Goal: Transaction & Acquisition: Purchase product/service

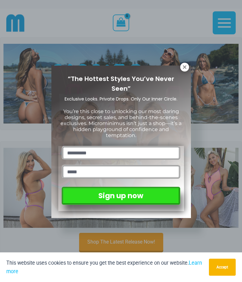
click at [184, 67] on icon at bounding box center [184, 66] width 3 height 3
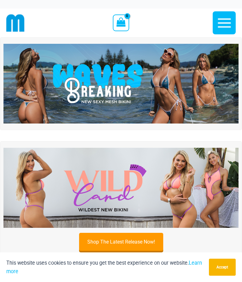
click at [198, 82] on img at bounding box center [120, 84] width 235 height 80
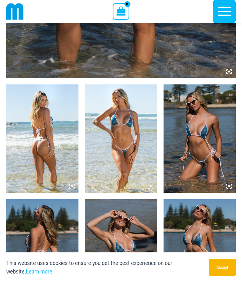
click at [229, 276] on button "Accept" at bounding box center [222, 267] width 27 height 17
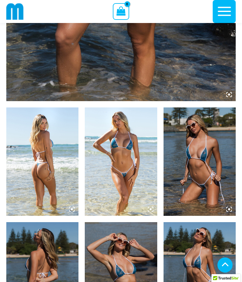
scroll to position [283, 0]
click at [136, 165] on img at bounding box center [121, 161] width 72 height 108
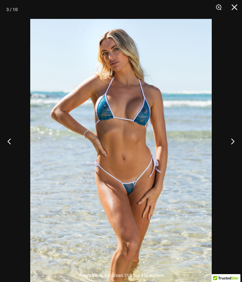
click at [234, 157] on button "Next" at bounding box center [230, 141] width 24 height 32
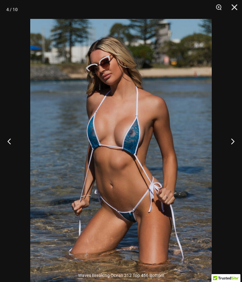
click at [232, 149] on button "Next" at bounding box center [230, 141] width 24 height 32
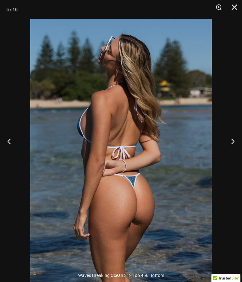
click at [233, 150] on button "Next" at bounding box center [230, 141] width 24 height 32
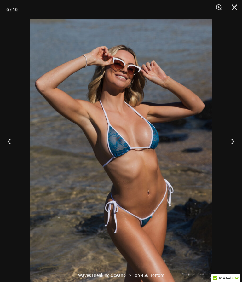
click at [234, 149] on button "Next" at bounding box center [230, 141] width 24 height 32
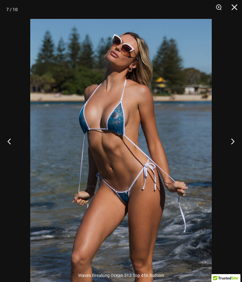
click at [234, 148] on button "Next" at bounding box center [230, 141] width 24 height 32
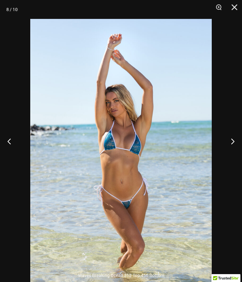
click at [234, 147] on button "Next" at bounding box center [230, 141] width 24 height 32
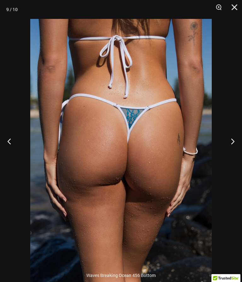
click at [233, 147] on button "Next" at bounding box center [230, 141] width 24 height 32
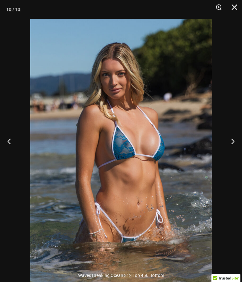
click at [234, 146] on button "Next" at bounding box center [230, 141] width 24 height 32
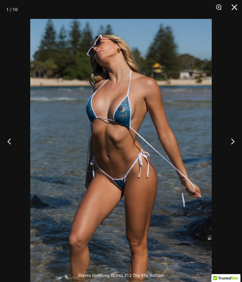
click at [234, 147] on button "Next" at bounding box center [230, 141] width 24 height 32
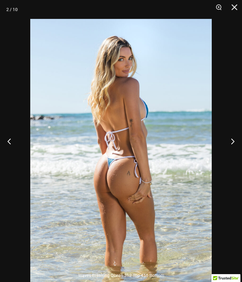
click at [234, 146] on button "Next" at bounding box center [230, 141] width 24 height 32
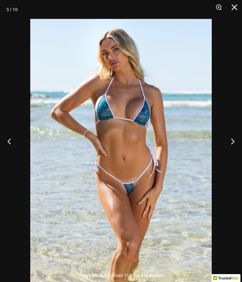
click at [233, 145] on button "Next" at bounding box center [230, 141] width 24 height 32
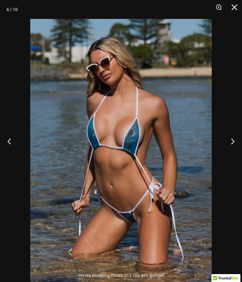
click at [235, 6] on button "Close" at bounding box center [232, 9] width 16 height 19
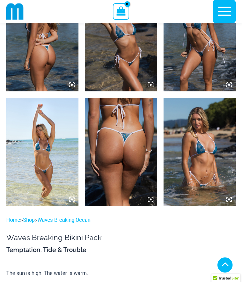
scroll to position [518, 0]
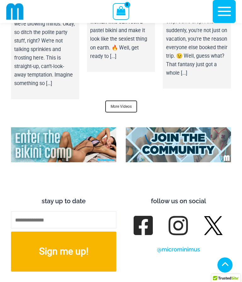
scroll to position [2927, 0]
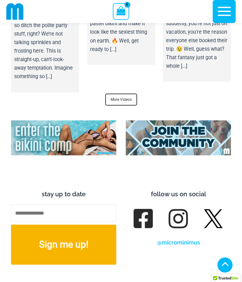
click at [194, 120] on img at bounding box center [178, 137] width 105 height 35
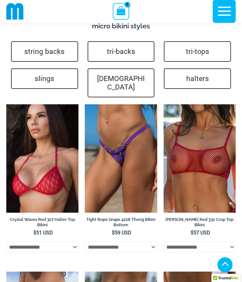
scroll to position [1891, 0]
click at [164, 104] on img at bounding box center [164, 104] width 0 height 0
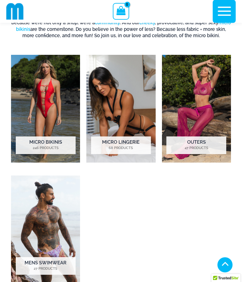
scroll to position [289, 0]
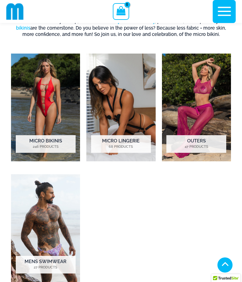
click at [133, 143] on h2 "Micro Lingerie 68 Products" at bounding box center [121, 144] width 60 height 18
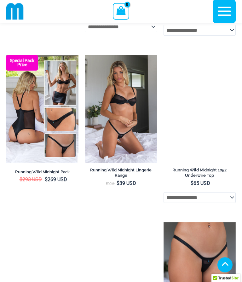
scroll to position [238, 0]
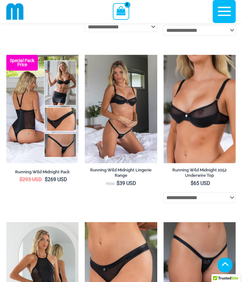
click at [164, 55] on img at bounding box center [164, 55] width 0 height 0
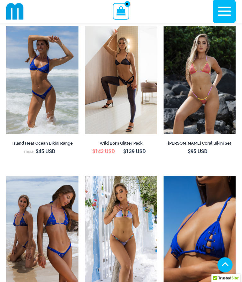
scroll to position [1352, 0]
click at [85, 26] on img at bounding box center [85, 26] width 0 height 0
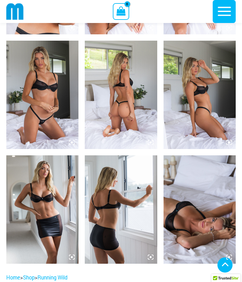
scroll to position [436, 0]
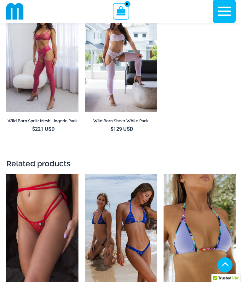
scroll to position [1841, 0]
click at [85, 3] on img at bounding box center [85, 3] width 0 height 0
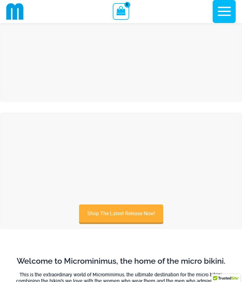
scroll to position [234, 0]
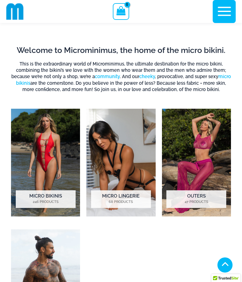
click at [37, 203] on mark "246 Products" at bounding box center [46, 202] width 60 height 5
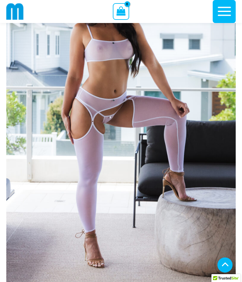
scroll to position [350, 0]
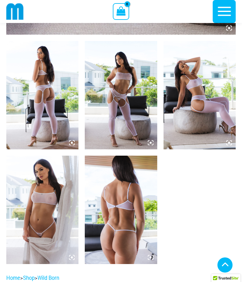
click at [35, 206] on img at bounding box center [42, 210] width 72 height 108
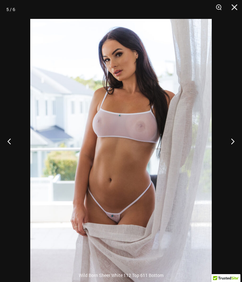
click at [69, 260] on img at bounding box center [121, 155] width 182 height 272
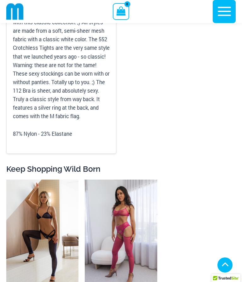
scroll to position [891, 0]
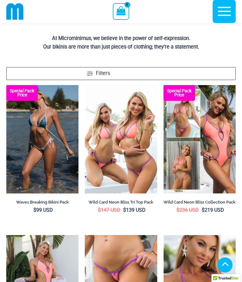
scroll to position [169, 0]
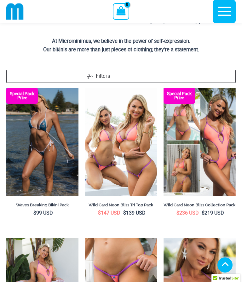
click at [90, 75] on span at bounding box center [90, 77] width 6 height 5
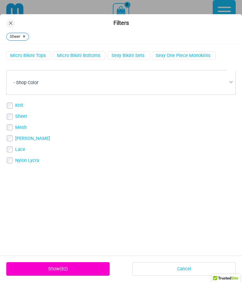
click at [47, 276] on link "Show ( 82 )" at bounding box center [57, 269] width 103 height 14
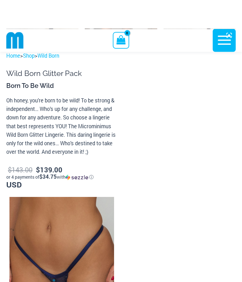
scroll to position [603, 0]
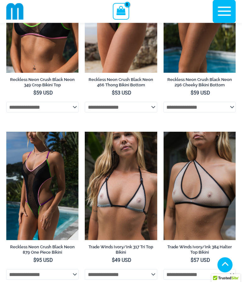
scroll to position [1129, 0]
click at [85, 132] on img at bounding box center [85, 132] width 0 height 0
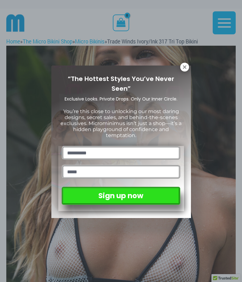
click at [187, 66] on icon at bounding box center [185, 67] width 6 height 6
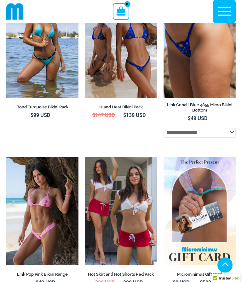
scroll to position [1482, 0]
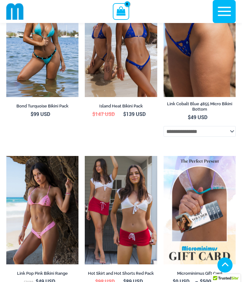
click at [85, 156] on img at bounding box center [85, 156] width 0 height 0
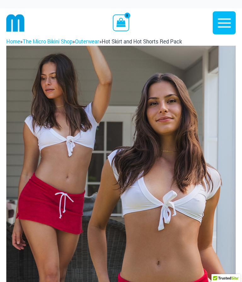
click at [224, 18] on icon "button" at bounding box center [225, 23] width 16 height 16
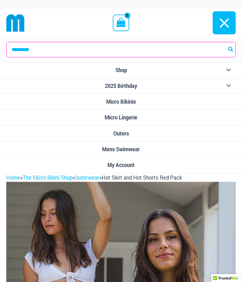
click at [113, 118] on span "Micro Lingerie" at bounding box center [121, 117] width 33 height 7
